Goal: Communication & Community: Answer question/provide support

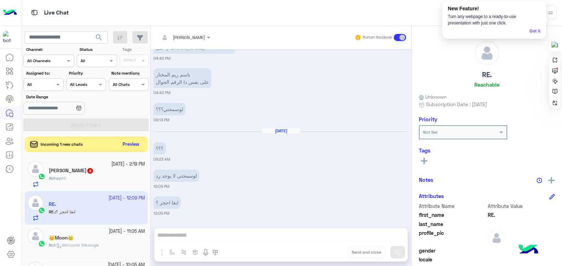
click at [62, 179] on b "Abhay :" at bounding box center [55, 177] width 13 height 5
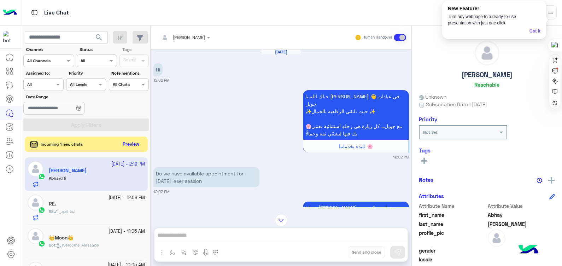
click at [4, 9] on img at bounding box center [10, 12] width 14 height 15
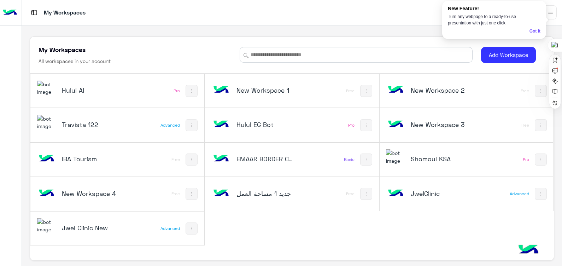
click at [46, 88] on img at bounding box center [46, 88] width 19 height 15
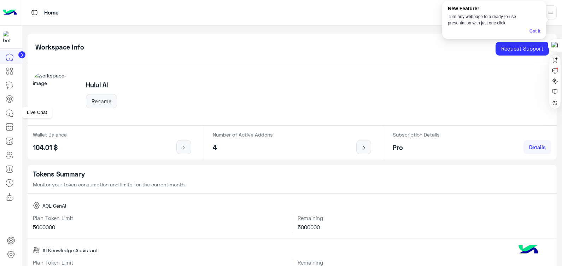
click at [9, 111] on icon at bounding box center [9, 113] width 8 height 8
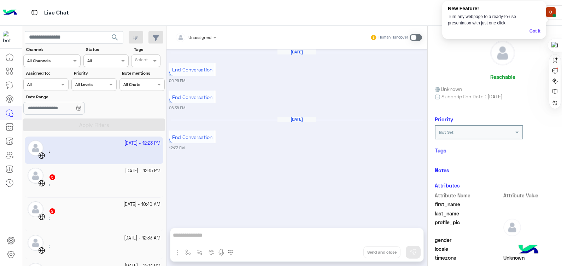
click at [309, 134] on div "[DATE] End Conversation 12:23 PM" at bounding box center [297, 133] width 256 height 35
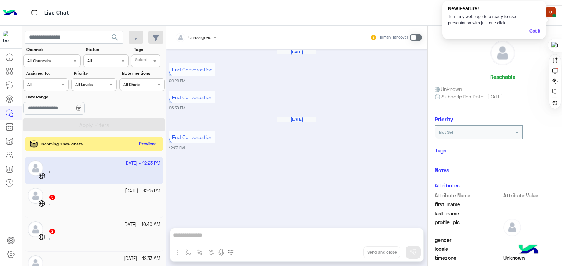
click at [146, 143] on button "Preview" at bounding box center [147, 144] width 22 height 10
click at [152, 146] on button "Preview" at bounding box center [147, 144] width 22 height 10
click at [151, 144] on button "Preview" at bounding box center [147, 144] width 22 height 10
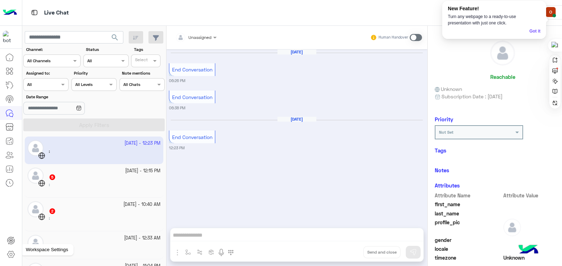
click at [13, 253] on icon at bounding box center [10, 254] width 7 height 7
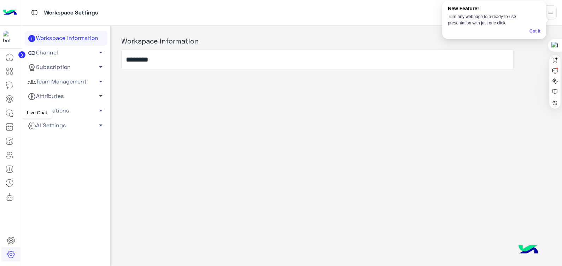
click at [11, 111] on icon at bounding box center [9, 113] width 8 height 8
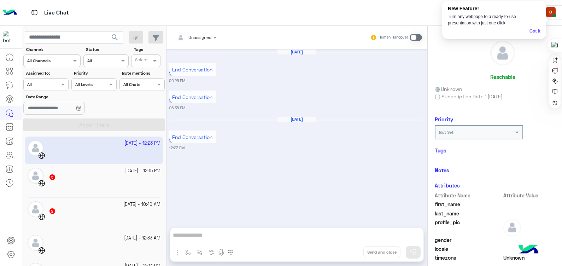
click at [82, 111] on icon at bounding box center [79, 108] width 6 height 6
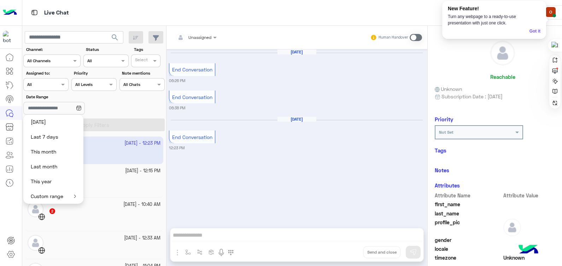
click at [82, 111] on icon at bounding box center [79, 108] width 6 height 6
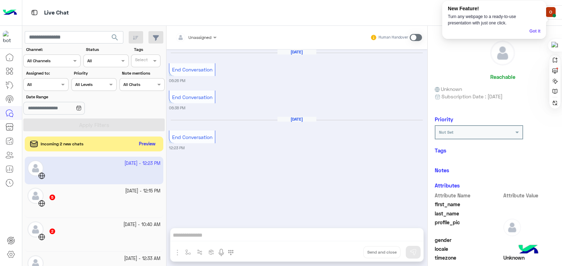
click at [152, 141] on button "Preview" at bounding box center [147, 144] width 22 height 10
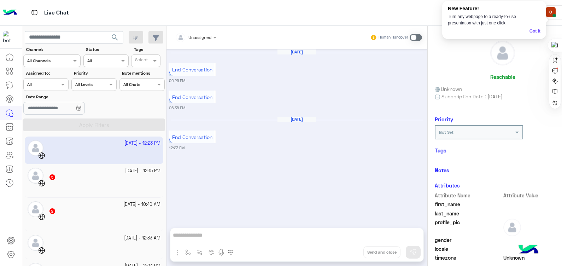
click at [152, 141] on app-inbox-user "[DATE] - 12:23 PM" at bounding box center [94, 149] width 139 height 27
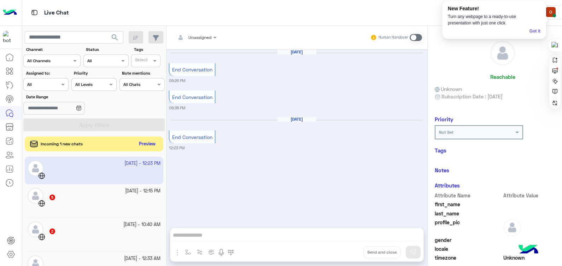
click at [144, 142] on button "Preview" at bounding box center [147, 144] width 22 height 10
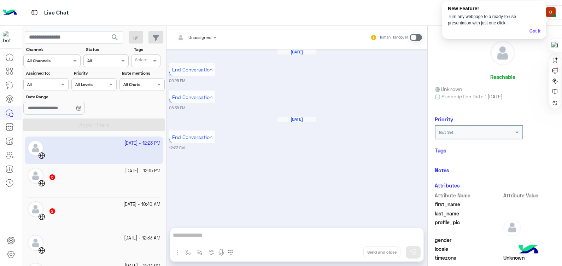
click at [215, 148] on small "12:23 PM" at bounding box center [297, 148] width 256 height 6
